Goal: Transaction & Acquisition: Purchase product/service

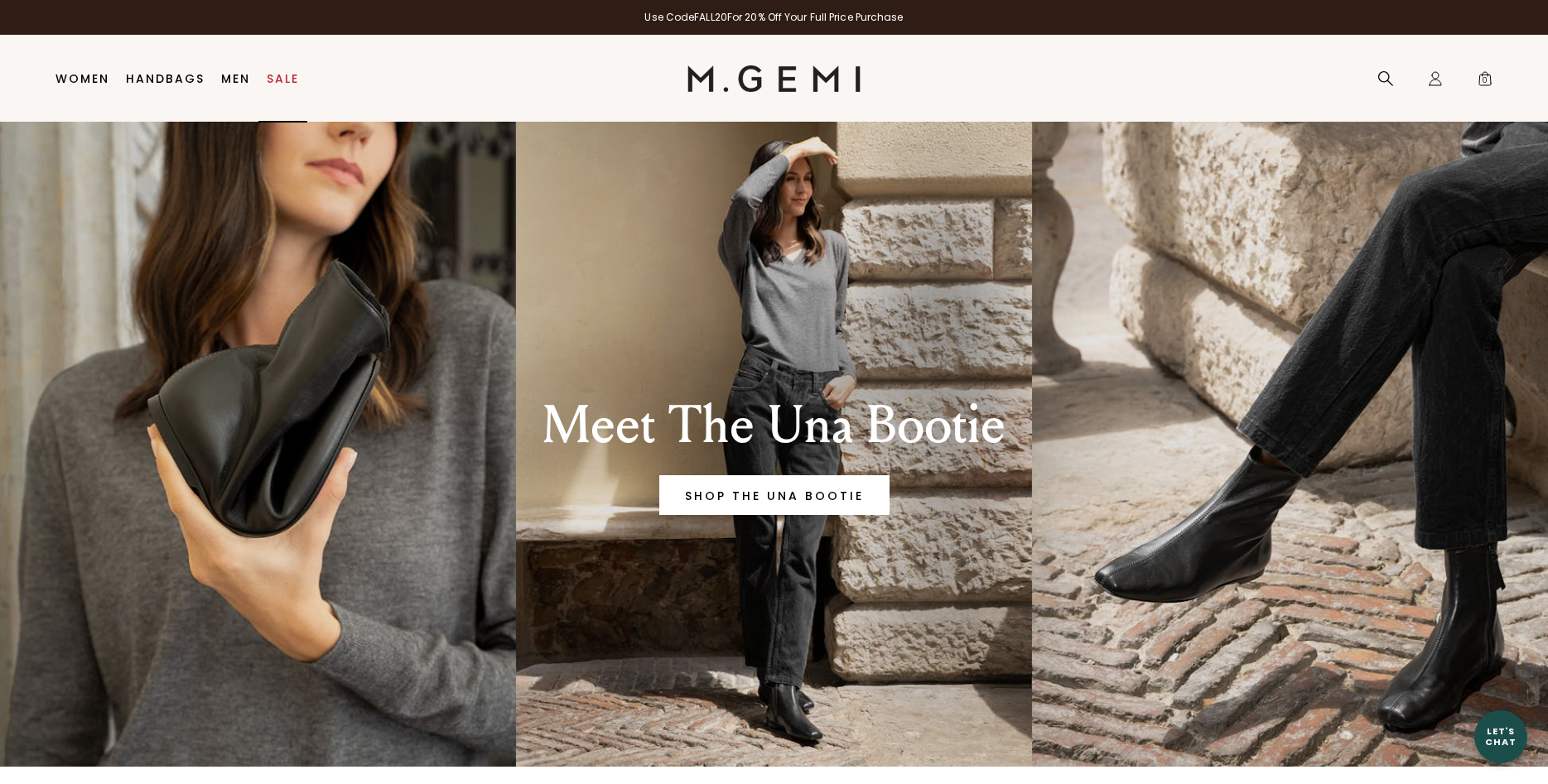
click at [277, 80] on link "Sale" at bounding box center [283, 79] width 32 height 14
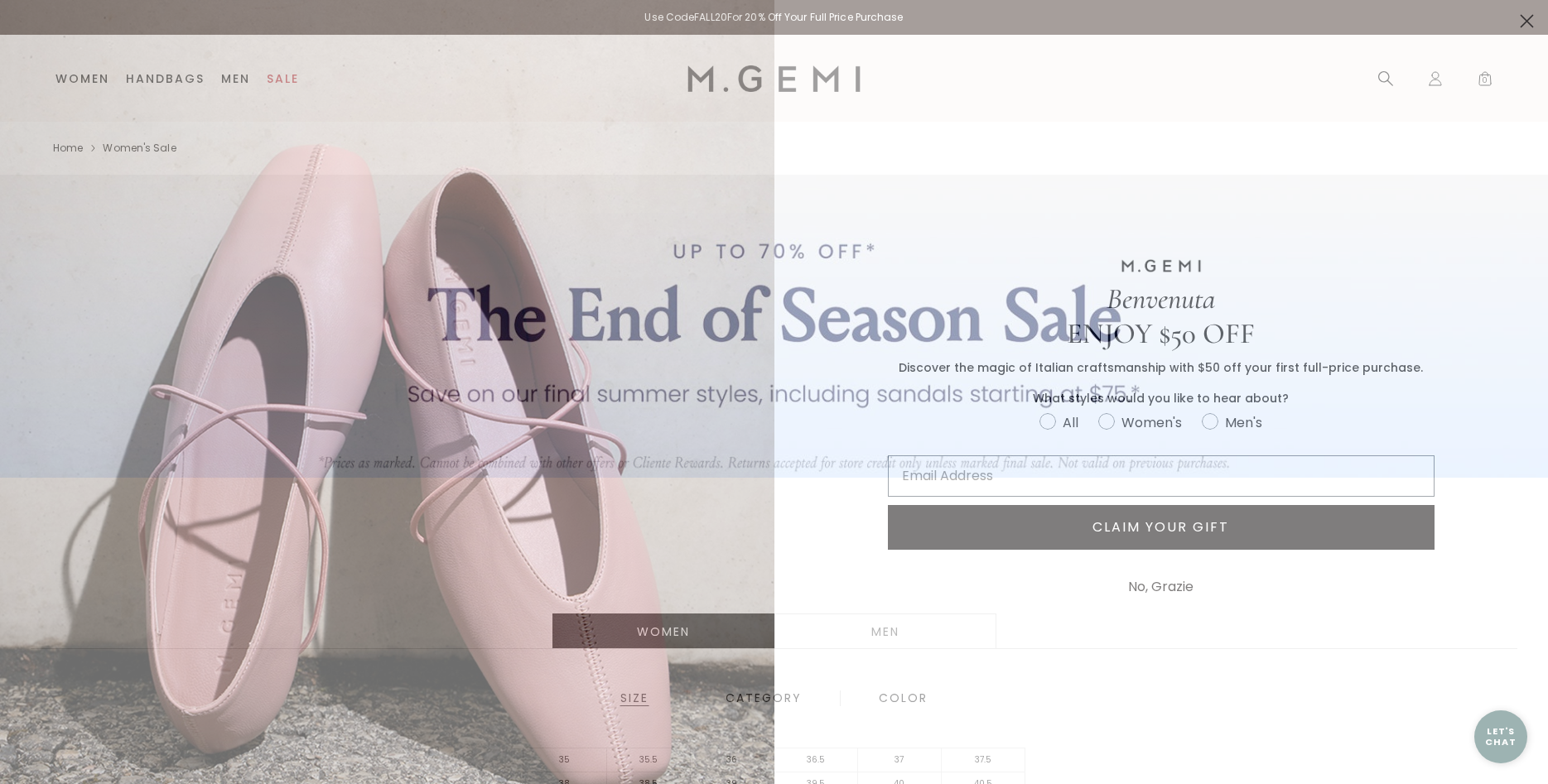
click at [1522, 20] on circle "Close dialog" at bounding box center [1527, 21] width 27 height 27
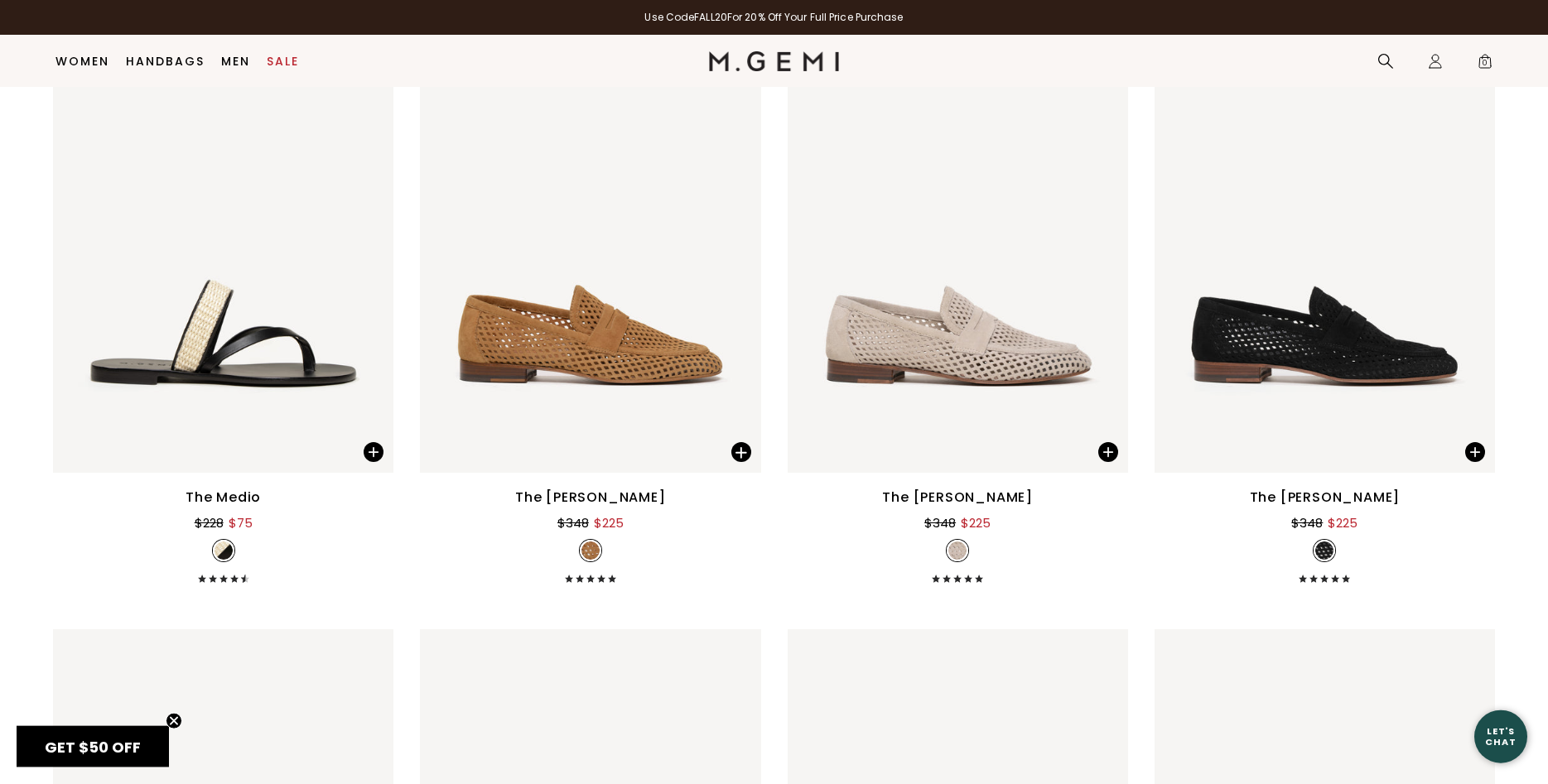
scroll to position [4559, 0]
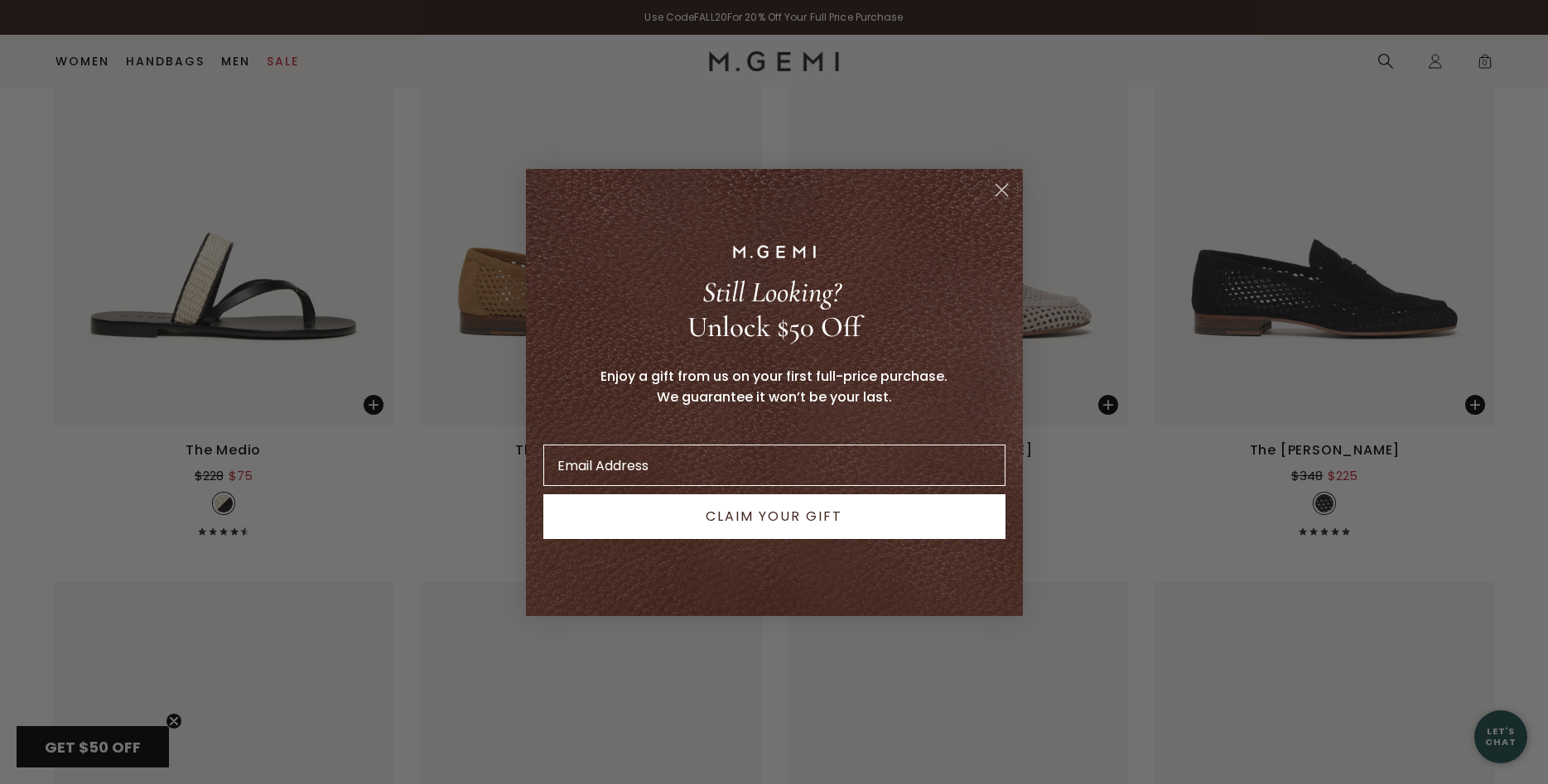
click at [1005, 184] on circle "Close dialog" at bounding box center [1001, 190] width 27 height 27
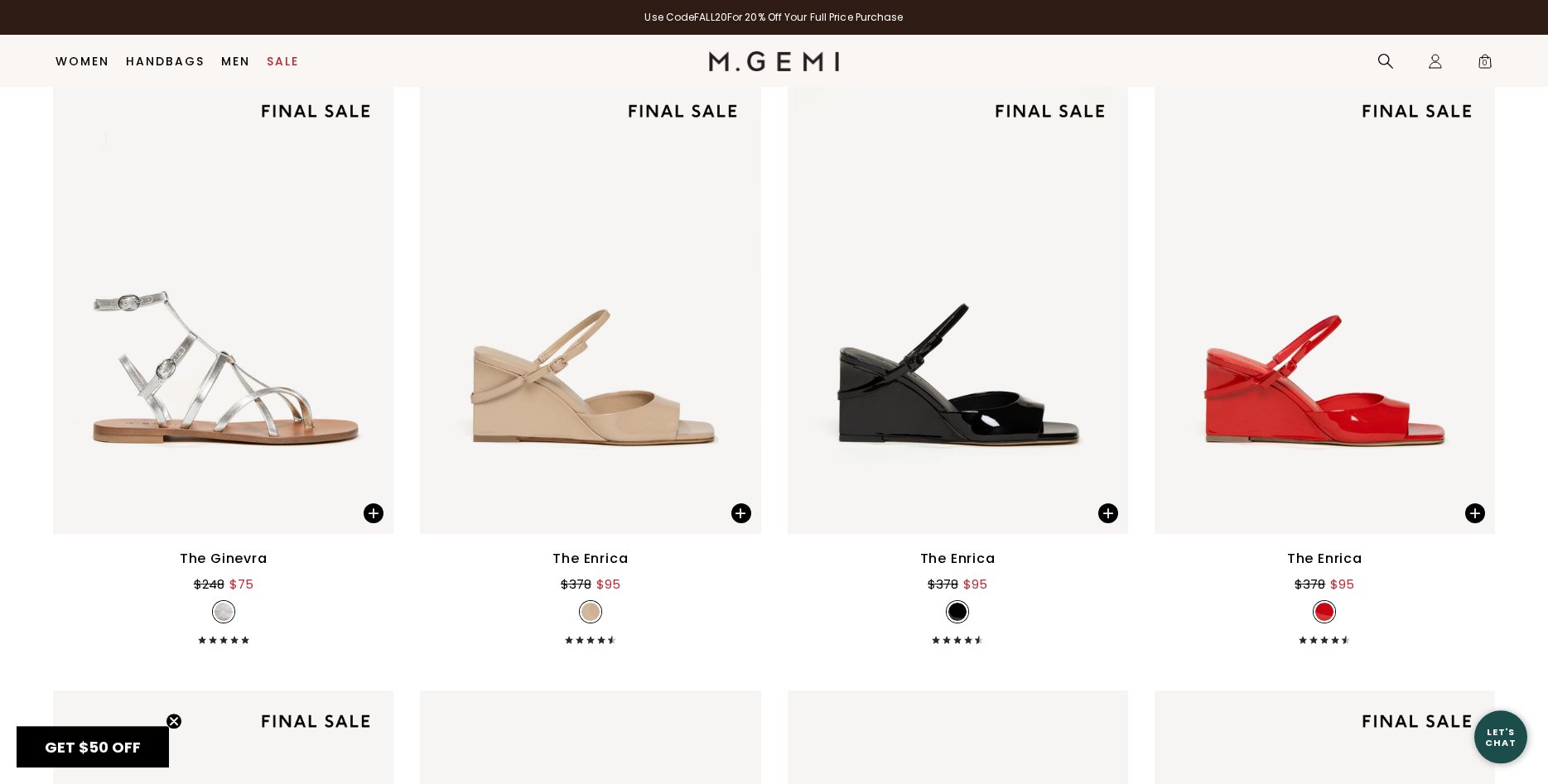
scroll to position [10002, 0]
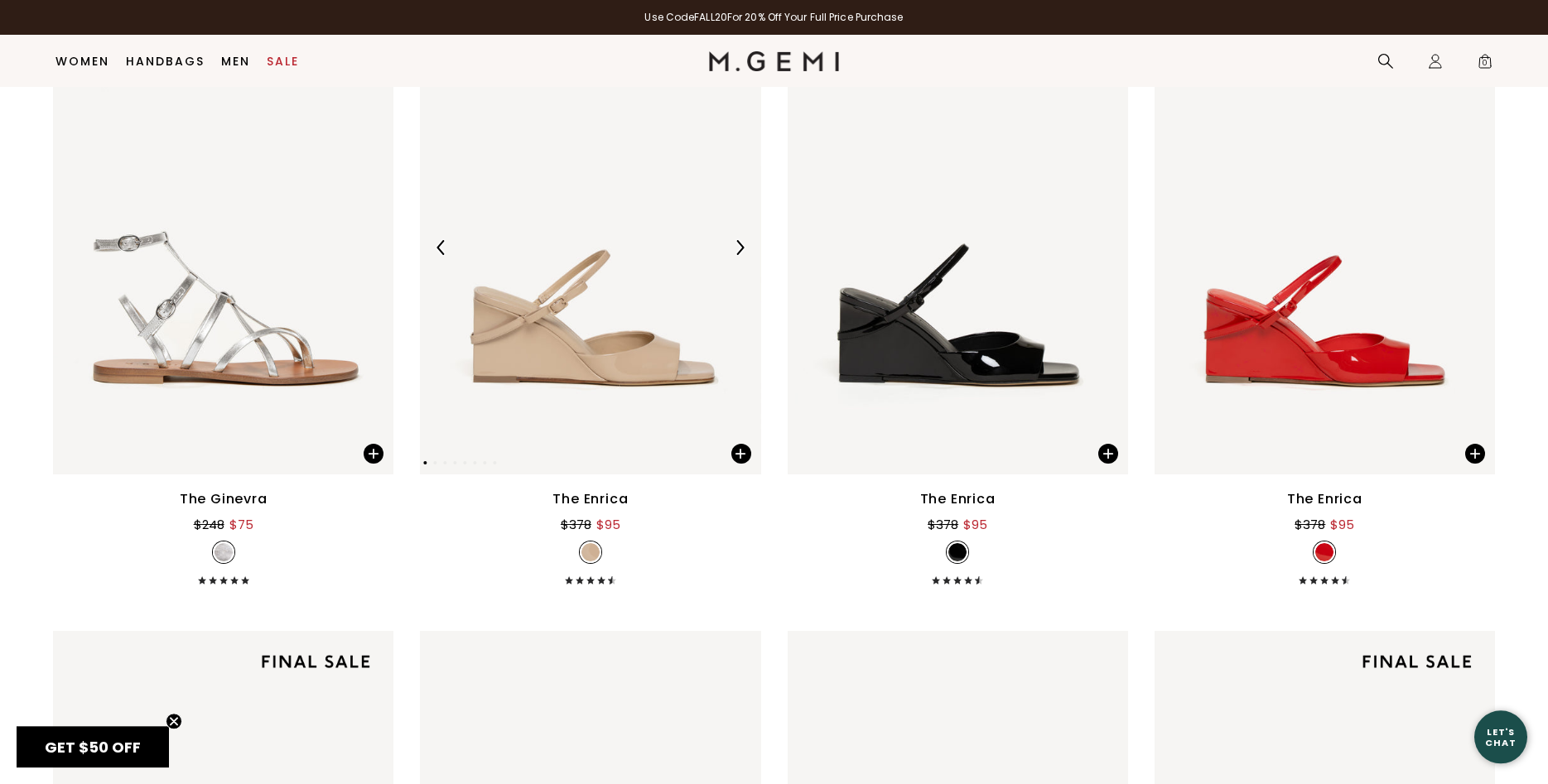
click at [614, 362] on img at bounding box center [590, 247] width 340 height 453
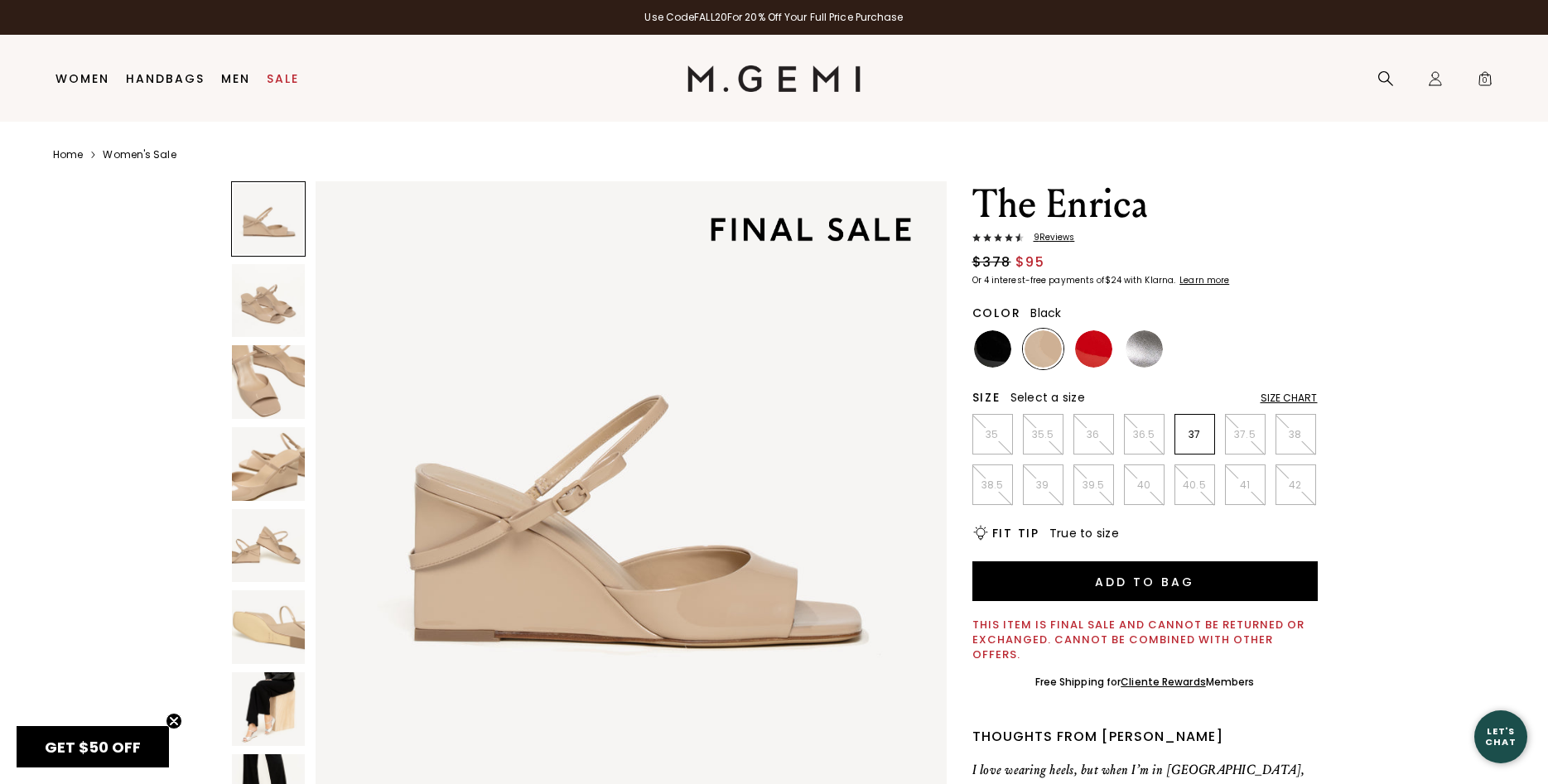
click at [982, 343] on img at bounding box center [993, 349] width 38 height 38
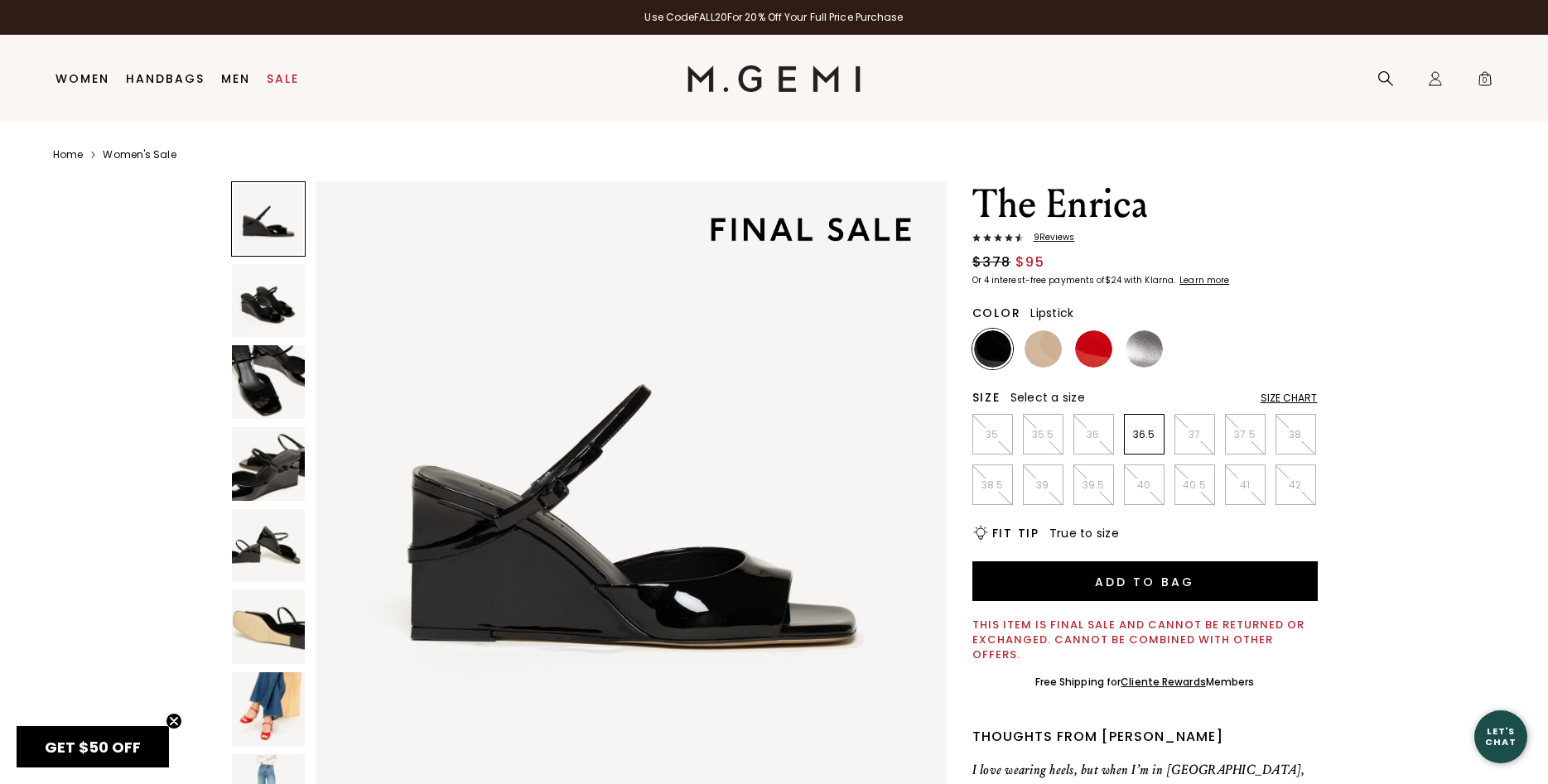
click at [1107, 340] on img at bounding box center [1094, 349] width 38 height 38
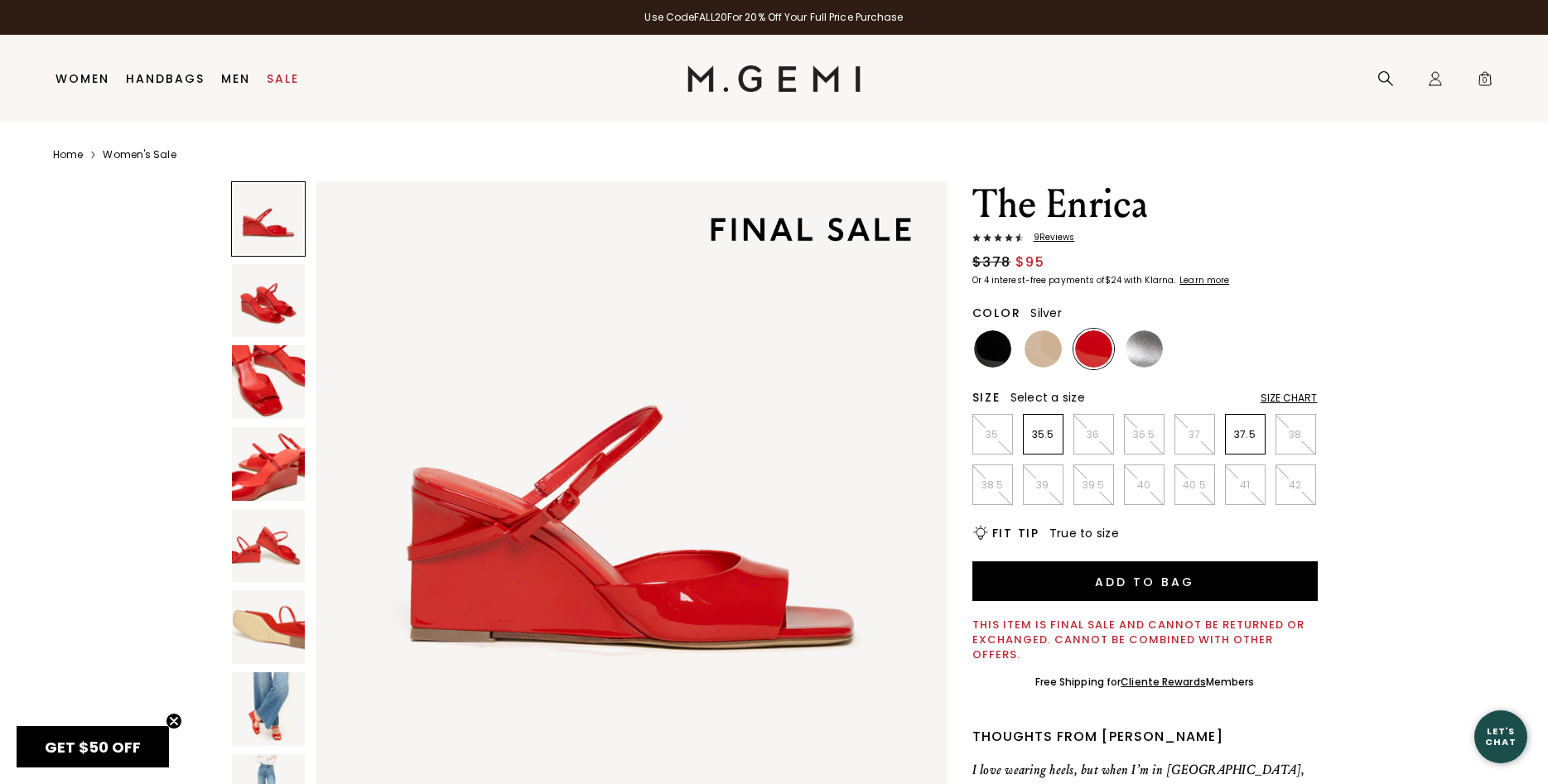
click at [1145, 342] on img at bounding box center [1145, 349] width 38 height 38
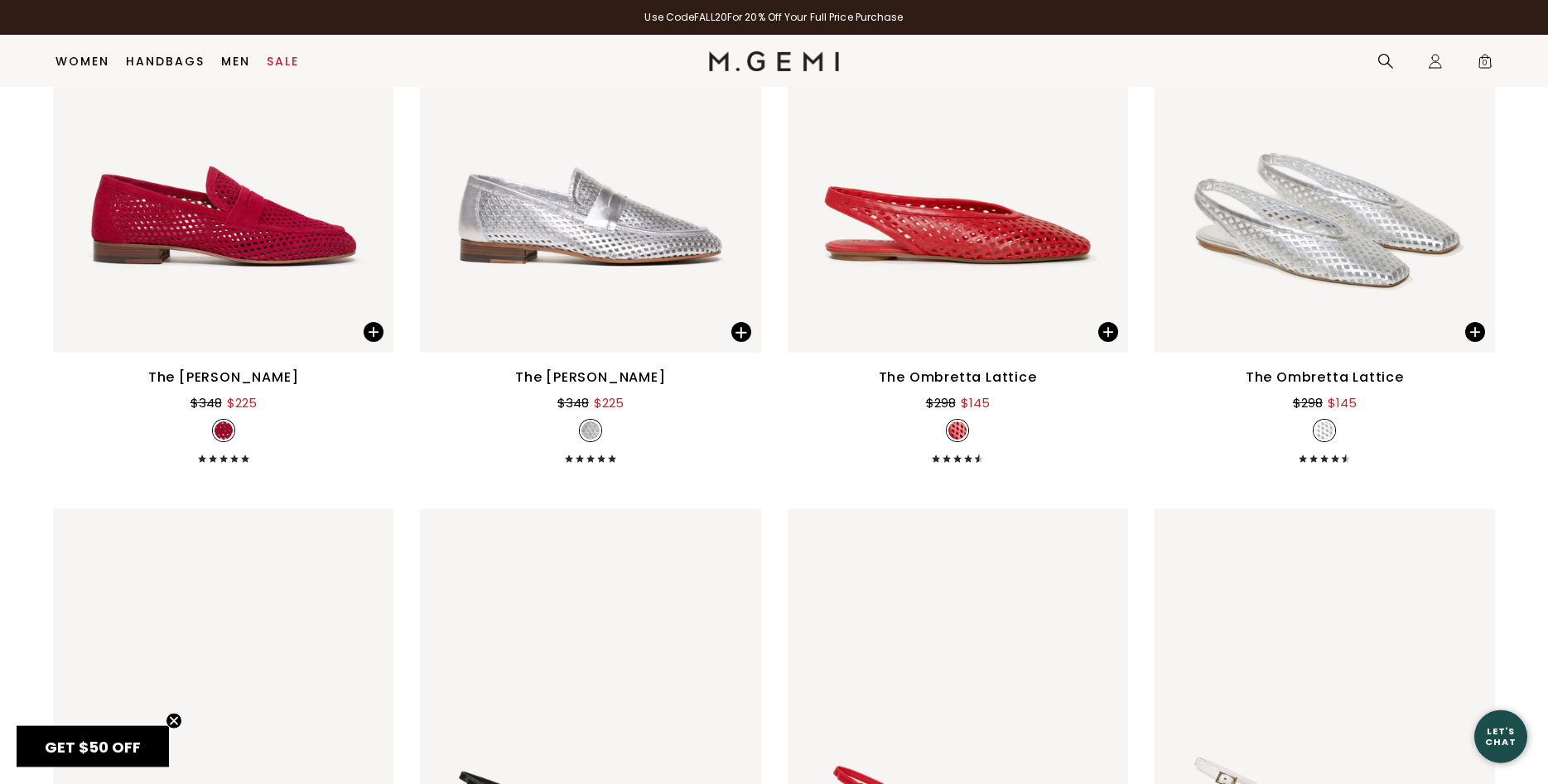
scroll to position [5226, 0]
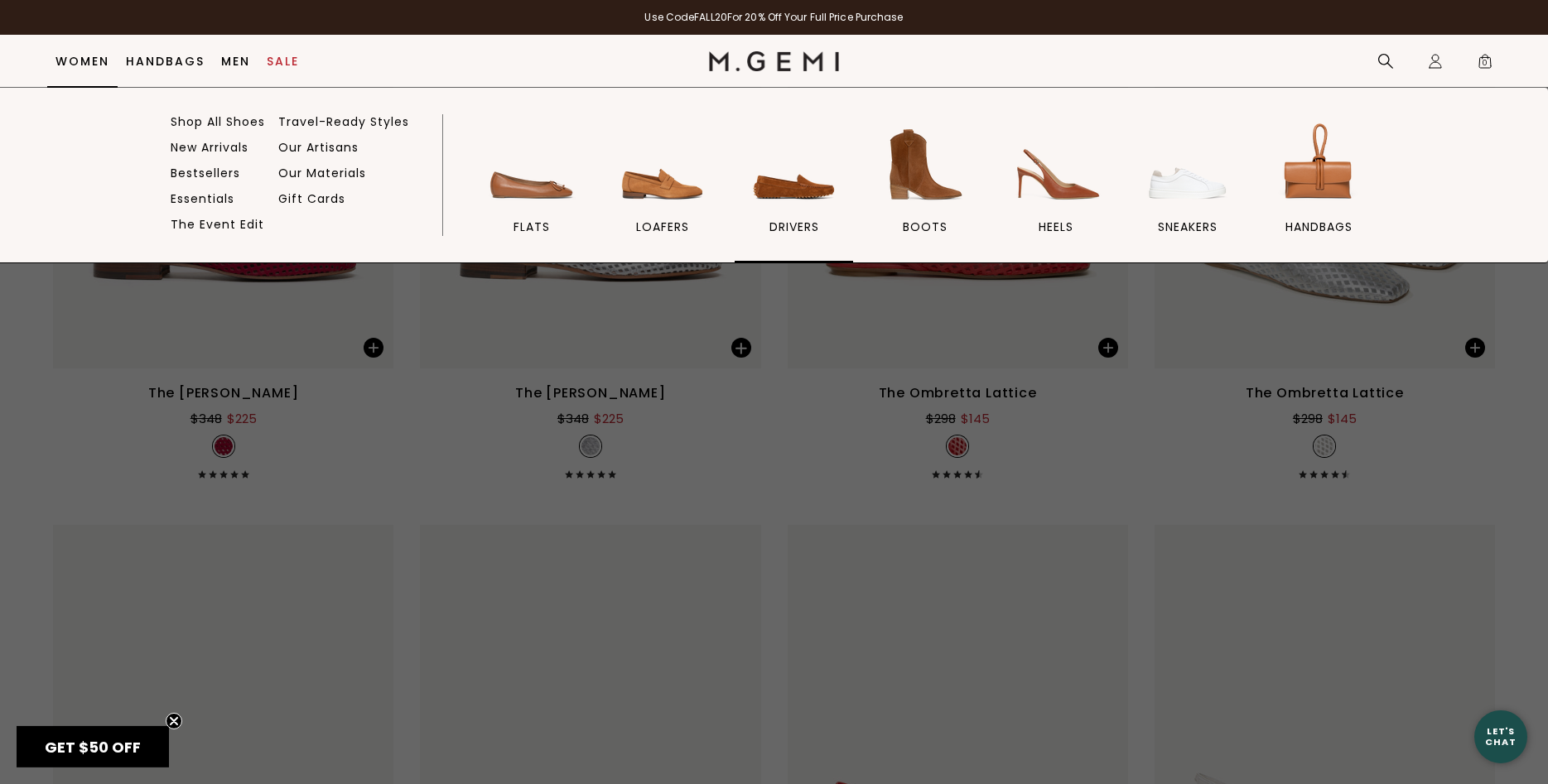
click at [784, 183] on img at bounding box center [794, 165] width 93 height 93
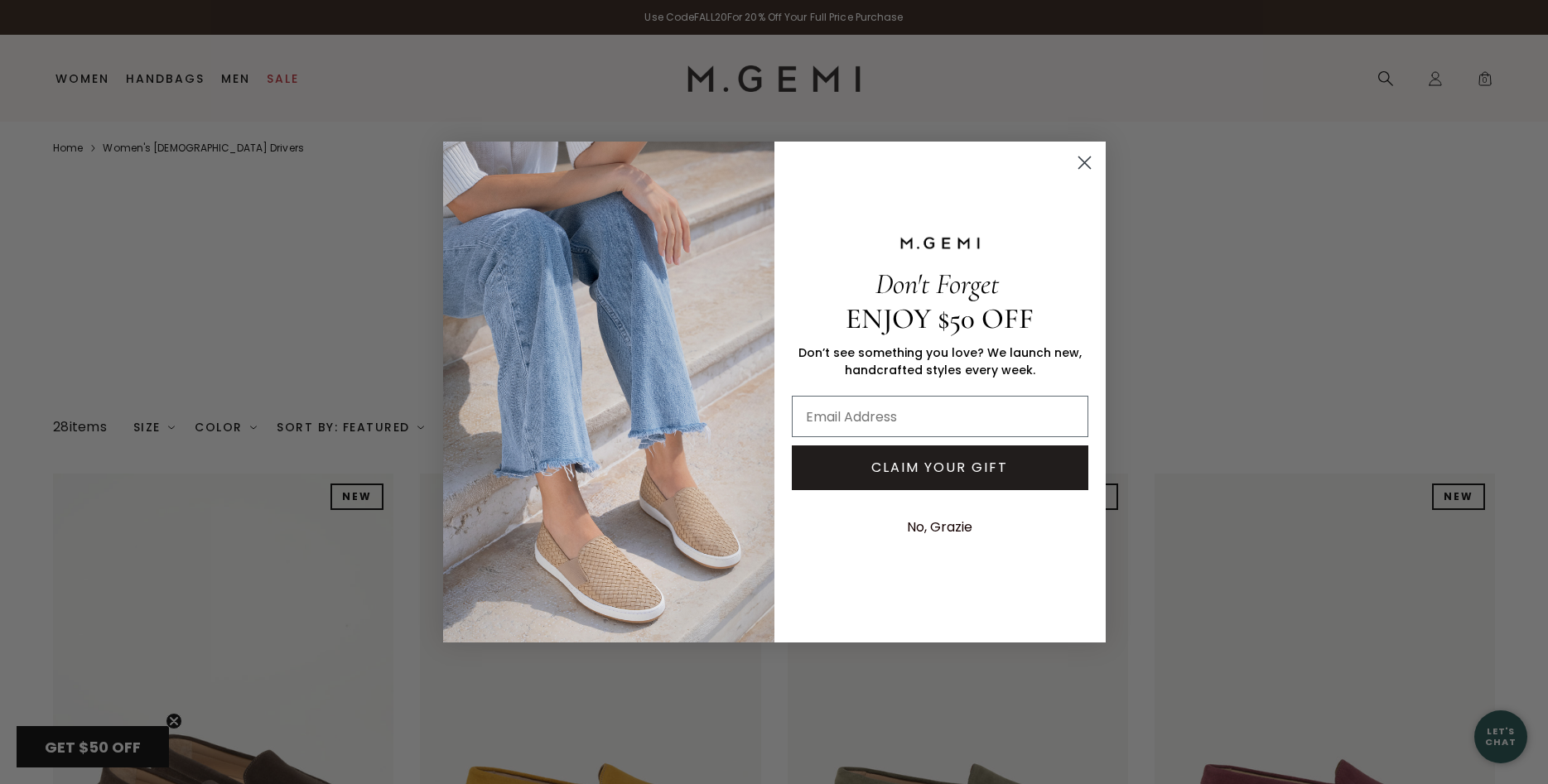
click at [1089, 161] on circle "Close dialog" at bounding box center [1084, 163] width 27 height 27
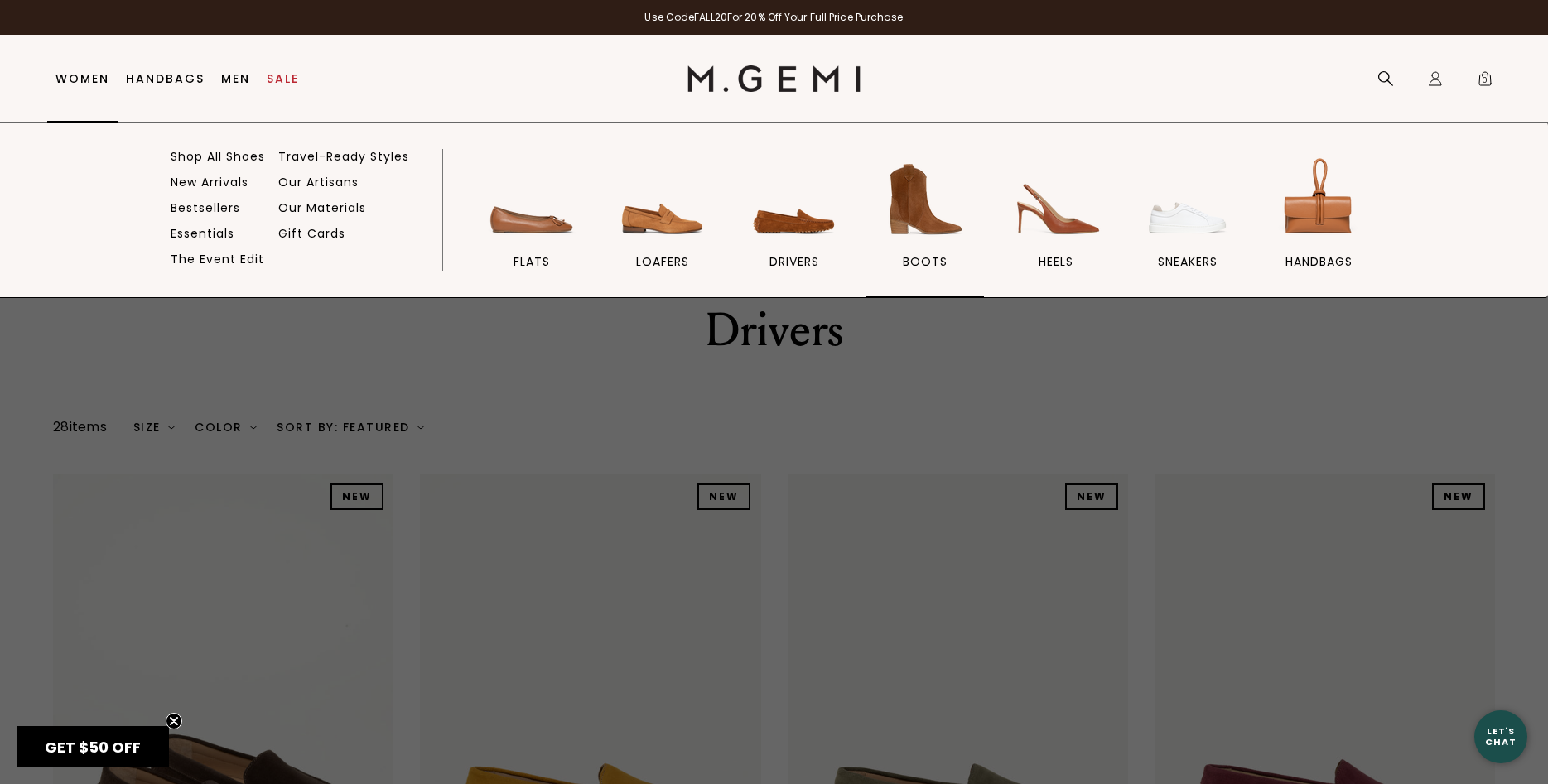
click at [909, 212] on img at bounding box center [925, 199] width 93 height 93
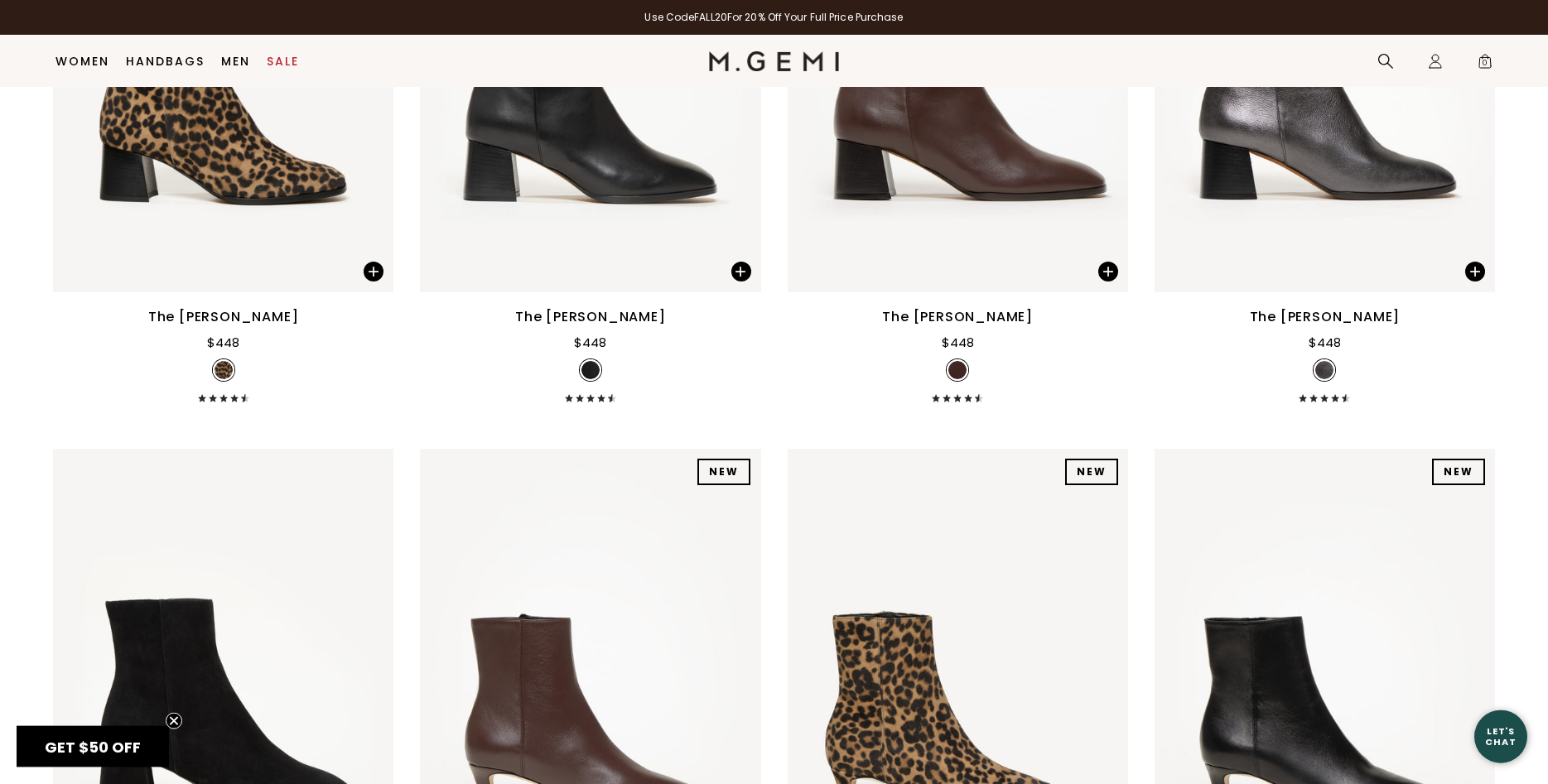
scroll to position [1072, 0]
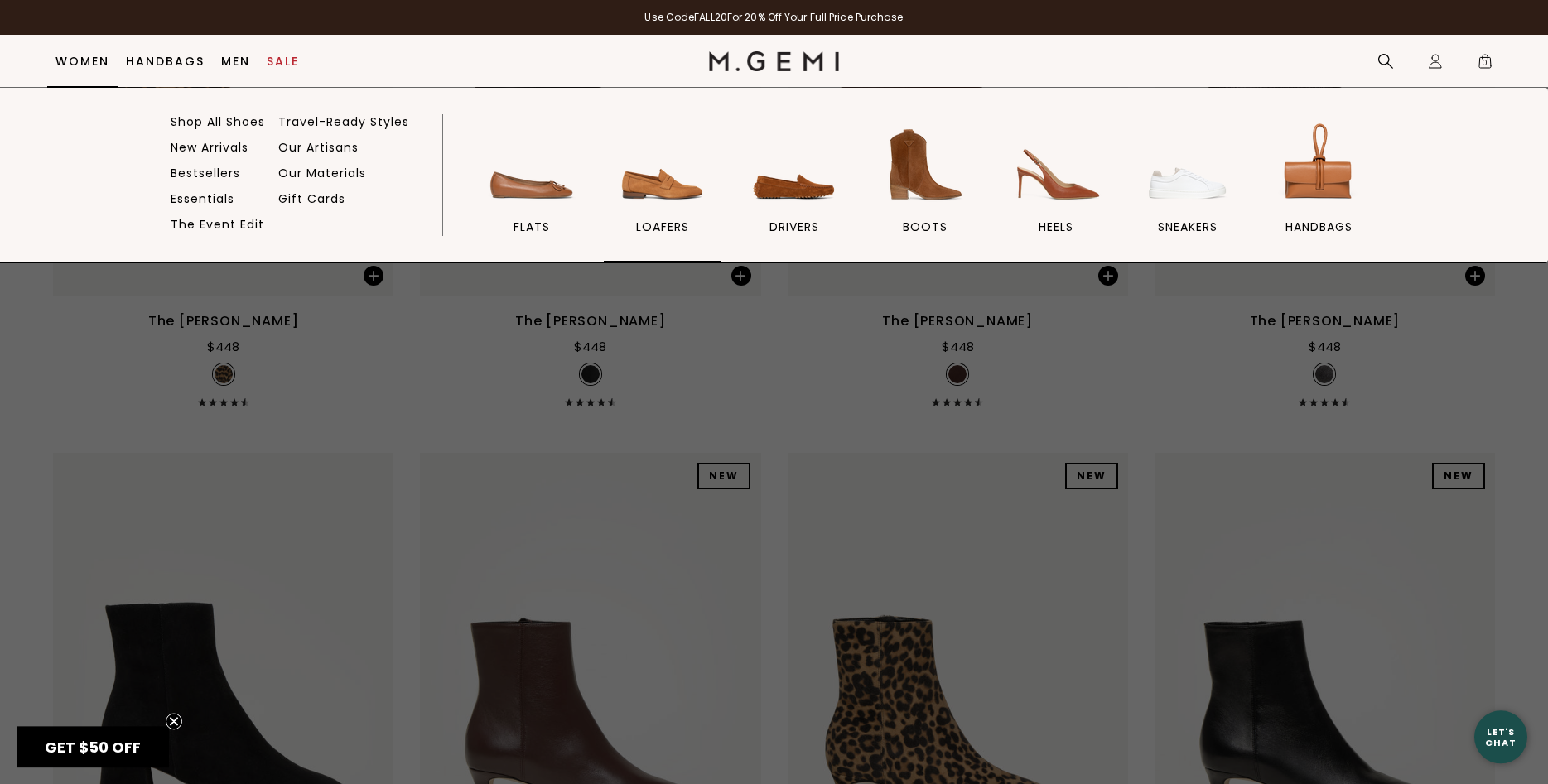
click at [667, 193] on img at bounding box center [662, 165] width 93 height 93
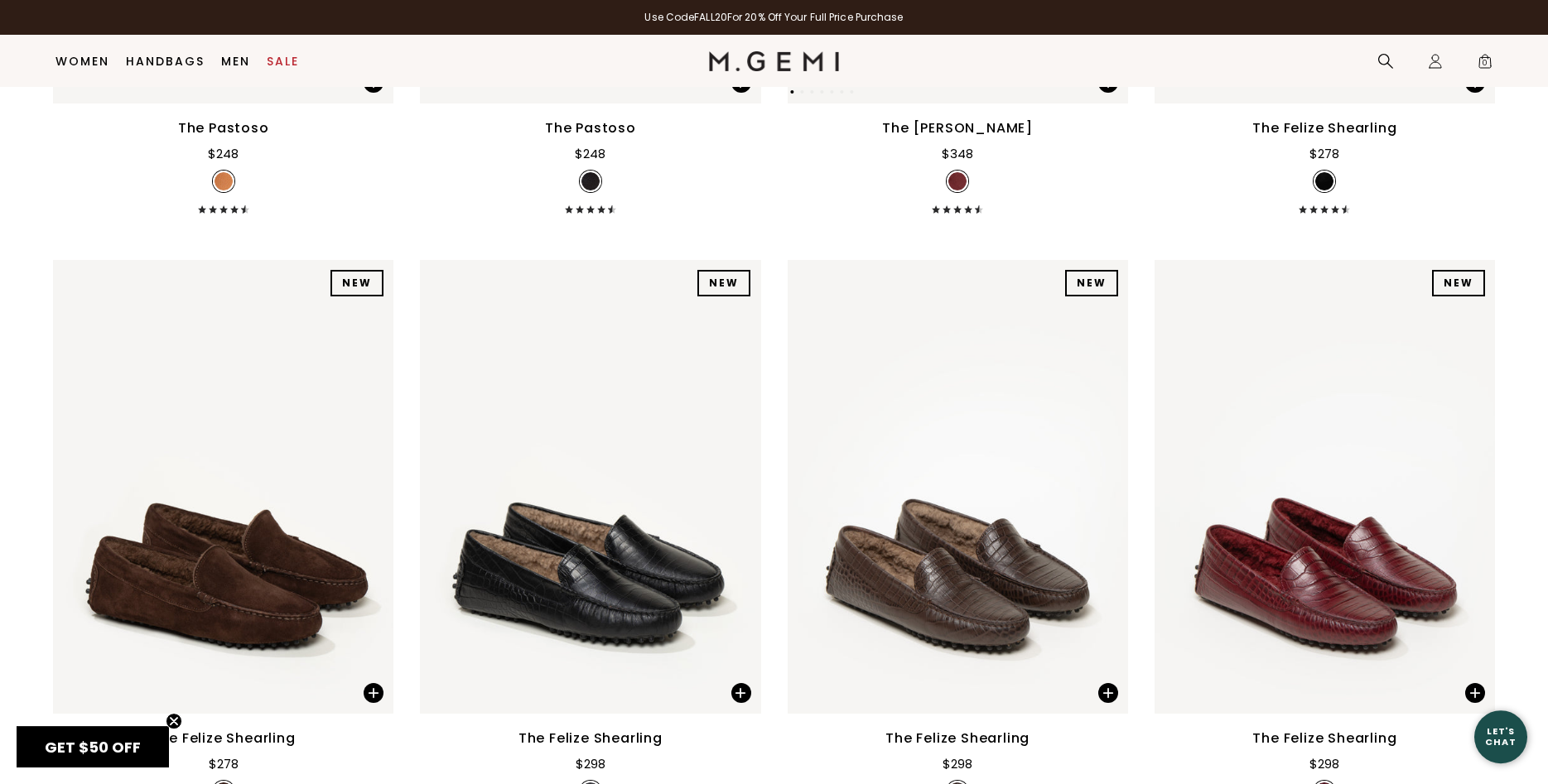
scroll to position [4730, 0]
